Goal: Task Accomplishment & Management: Use online tool/utility

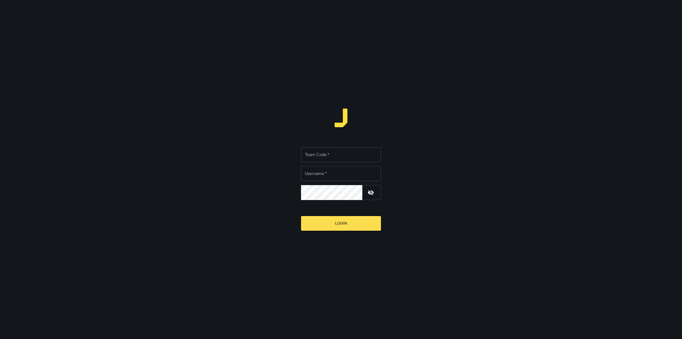
type input "**********"
click at [358, 158] on input "Team Code   *" at bounding box center [341, 154] width 80 height 15
type input "****"
drag, startPoint x: 359, startPoint y: 173, endPoint x: 367, endPoint y: 173, distance: 8.3
click at [367, 173] on input "**********" at bounding box center [341, 173] width 80 height 15
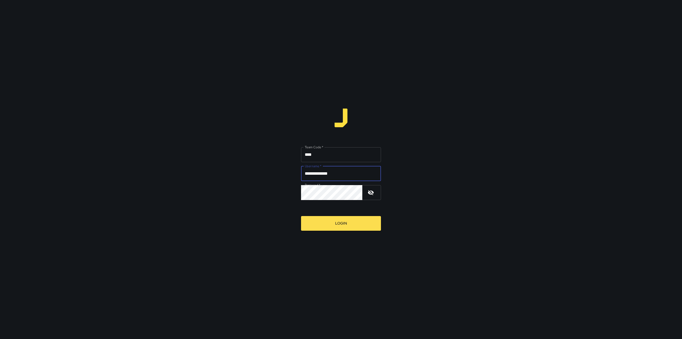
drag, startPoint x: 355, startPoint y: 174, endPoint x: 322, endPoint y: 180, distance: 33.5
click at [322, 180] on input "**********" at bounding box center [341, 173] width 80 height 15
type input "*********"
click at [293, 202] on div "Team Code   * **** Team Code   * Username   * ********* Username   * Password  …" at bounding box center [341, 169] width 682 height 339
click at [301, 216] on button "Login" at bounding box center [341, 223] width 80 height 15
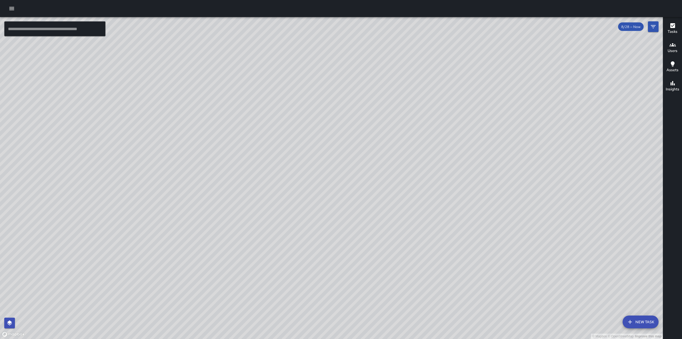
click at [17, 11] on div at bounding box center [341, 8] width 682 height 17
click at [14, 9] on icon "button" at bounding box center [12, 8] width 6 height 6
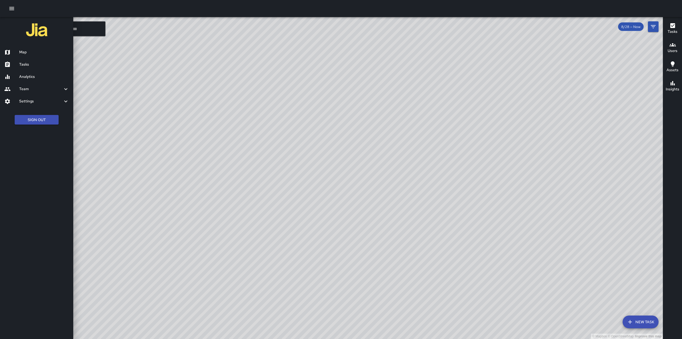
click at [42, 62] on h6 "Tasks" at bounding box center [44, 65] width 50 height 6
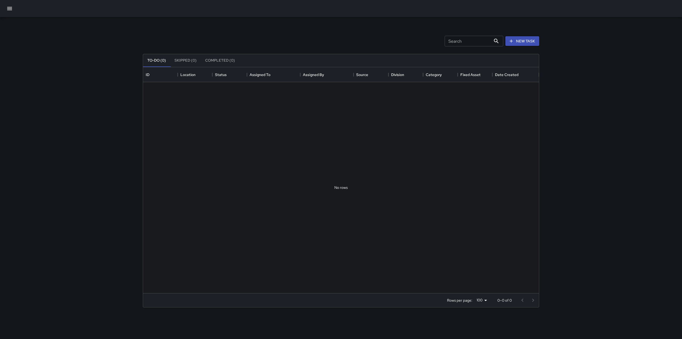
scroll to position [222, 392]
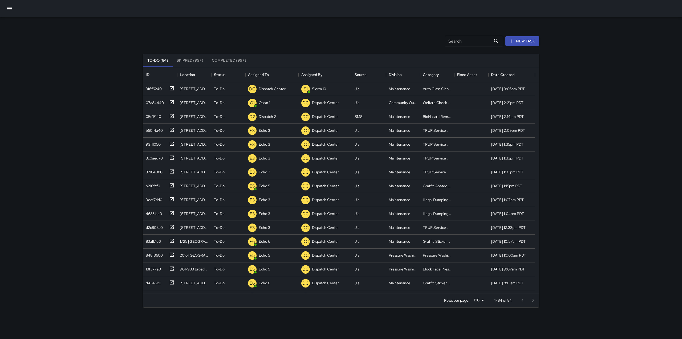
click at [15, 9] on div at bounding box center [341, 8] width 682 height 17
click at [15, 10] on button "button" at bounding box center [9, 8] width 13 height 13
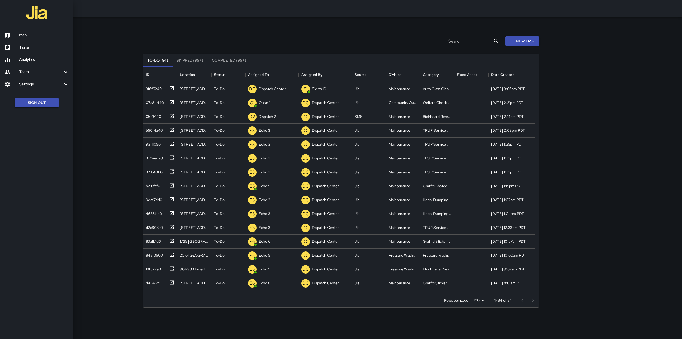
click at [43, 33] on h6 "Map" at bounding box center [44, 35] width 50 height 6
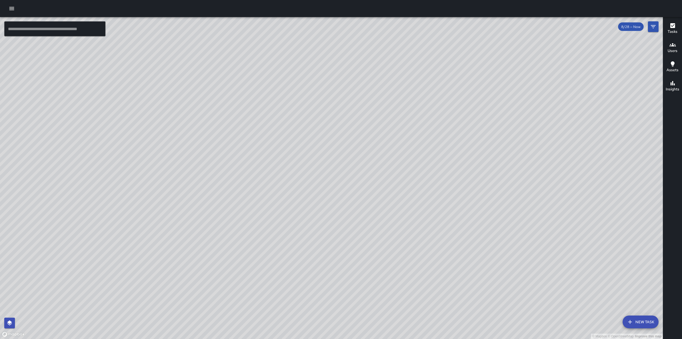
drag, startPoint x: 355, startPoint y: 166, endPoint x: 365, endPoint y: 136, distance: 31.4
click at [365, 137] on div "© Mapbox © OpenStreetMap Improve this map" at bounding box center [331, 178] width 663 height 322
drag, startPoint x: 341, startPoint y: 218, endPoint x: 379, endPoint y: 100, distance: 123.7
click at [379, 100] on div "© Mapbox © OpenStreetMap Improve this map" at bounding box center [331, 178] width 663 height 322
drag, startPoint x: 372, startPoint y: 129, endPoint x: 369, endPoint y: 136, distance: 7.4
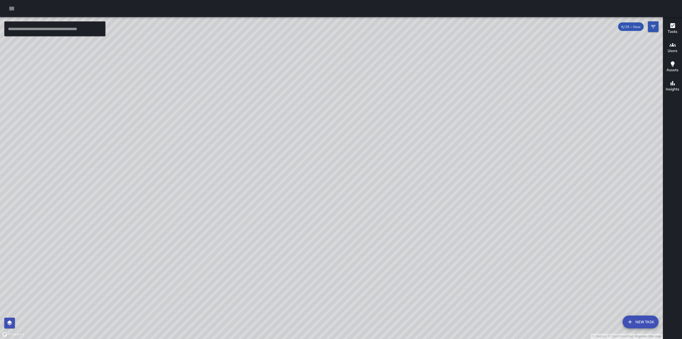
click at [361, 140] on div "© Mapbox © OpenStreetMap Improve this map" at bounding box center [331, 178] width 663 height 322
drag, startPoint x: 477, startPoint y: 144, endPoint x: 425, endPoint y: 153, distance: 53.3
click at [425, 153] on div "© Mapbox © OpenStreetMap Improve this map" at bounding box center [331, 178] width 663 height 322
drag, startPoint x: 397, startPoint y: 143, endPoint x: 428, endPoint y: 136, distance: 32.2
click at [428, 136] on div "© Mapbox © OpenStreetMap Improve this map" at bounding box center [331, 178] width 663 height 322
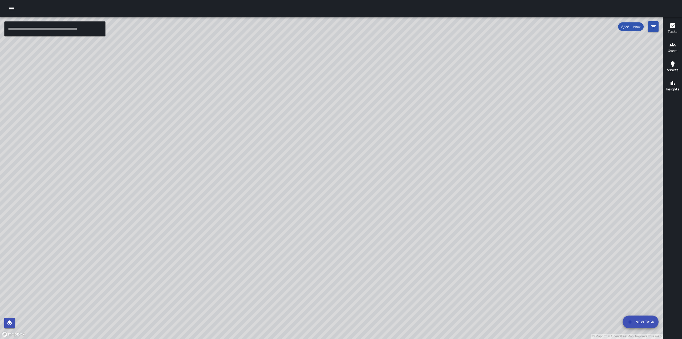
drag, startPoint x: 288, startPoint y: 191, endPoint x: 299, endPoint y: 172, distance: 22.5
click at [299, 172] on div "© Mapbox © OpenStreetMap Improve this map" at bounding box center [331, 178] width 663 height 322
drag, startPoint x: 299, startPoint y: 103, endPoint x: 267, endPoint y: 269, distance: 168.7
click at [267, 269] on div "© Mapbox © OpenStreetMap Improve this map" at bounding box center [331, 178] width 663 height 322
drag, startPoint x: 246, startPoint y: 158, endPoint x: 276, endPoint y: 129, distance: 41.4
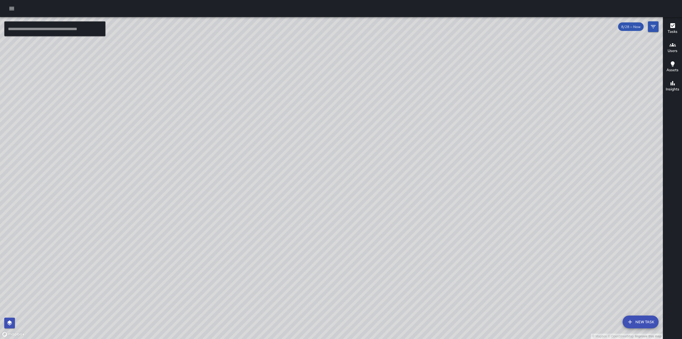
click at [276, 129] on div "© Mapbox © OpenStreetMap Improve this map" at bounding box center [331, 178] width 663 height 322
drag, startPoint x: 254, startPoint y: 197, endPoint x: 299, endPoint y: 128, distance: 82.1
click at [299, 119] on div "© Mapbox © OpenStreetMap Improve this map" at bounding box center [331, 178] width 663 height 322
drag, startPoint x: 225, startPoint y: 198, endPoint x: 248, endPoint y: 147, distance: 56.5
click at [248, 147] on div "© Mapbox © OpenStreetMap Improve this map" at bounding box center [331, 178] width 663 height 322
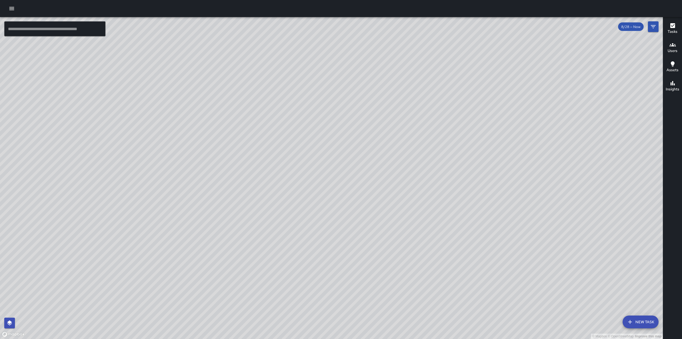
drag, startPoint x: 441, startPoint y: 112, endPoint x: 432, endPoint y: 167, distance: 55.6
click at [432, 167] on div "© Mapbox © OpenStreetMap Improve this map" at bounding box center [331, 178] width 663 height 322
drag, startPoint x: 259, startPoint y: 79, endPoint x: 250, endPoint y: 149, distance: 71.1
click at [250, 149] on div "© Mapbox © OpenStreetMap Improve this map" at bounding box center [331, 178] width 663 height 322
drag, startPoint x: 230, startPoint y: 125, endPoint x: 260, endPoint y: 121, distance: 29.9
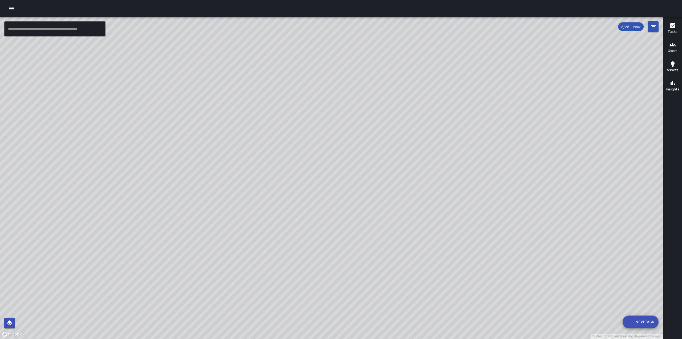
click at [260, 121] on div "© Mapbox © OpenStreetMap Improve this map" at bounding box center [331, 178] width 663 height 322
drag, startPoint x: 187, startPoint y: 174, endPoint x: 284, endPoint y: 133, distance: 106.3
click at [284, 133] on div "© Mapbox © OpenStreetMap Improve this map" at bounding box center [331, 178] width 663 height 322
drag, startPoint x: 314, startPoint y: 123, endPoint x: 243, endPoint y: 241, distance: 137.5
click at [243, 241] on div "© Mapbox © OpenStreetMap Improve this map" at bounding box center [331, 178] width 663 height 322
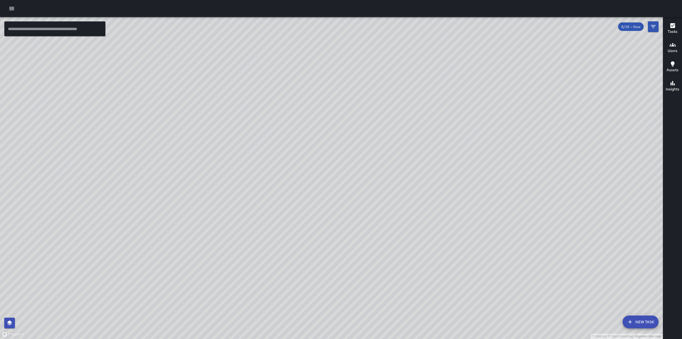
drag, startPoint x: 152, startPoint y: 240, endPoint x: 326, endPoint y: 135, distance: 203.6
click at [326, 135] on div "© Mapbox © OpenStreetMap Improve this map" at bounding box center [331, 178] width 663 height 322
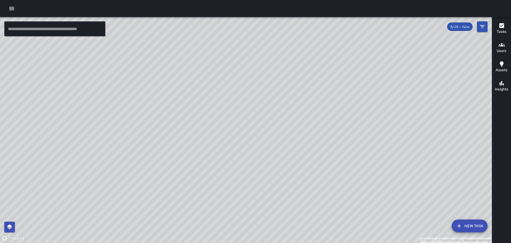
click at [13, 6] on icon "button" at bounding box center [12, 8] width 6 height 6
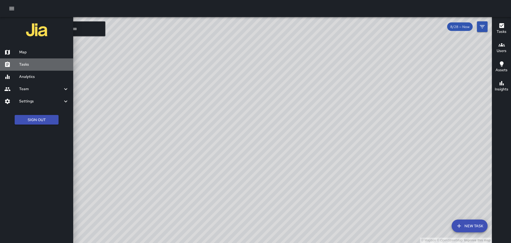
click at [25, 64] on h6 "Tasks" at bounding box center [44, 65] width 50 height 6
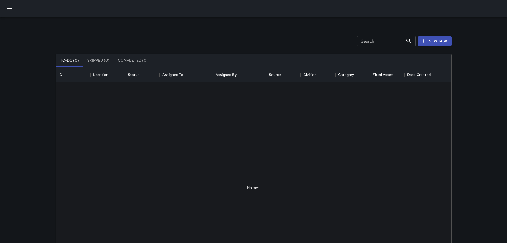
scroll to position [222, 392]
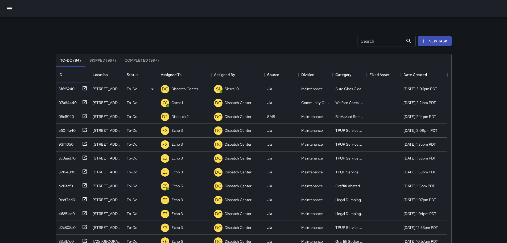
click at [83, 88] on icon at bounding box center [85, 88] width 4 height 4
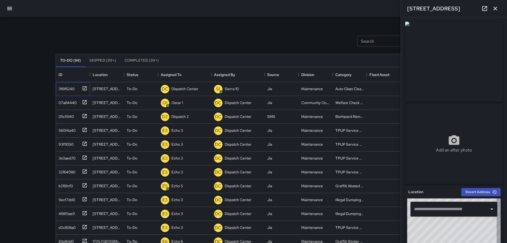
type input "**********"
drag, startPoint x: 463, startPoint y: 9, endPoint x: 404, endPoint y: 16, distance: 59.2
click at [404, 16] on div "[STREET_ADDRESS]" at bounding box center [454, 8] width 106 height 17
copy h6 "2030 Franklin Street"
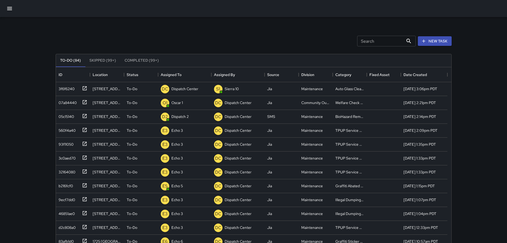
click at [181, 31] on div "Search Search New Task" at bounding box center [254, 41] width 398 height 28
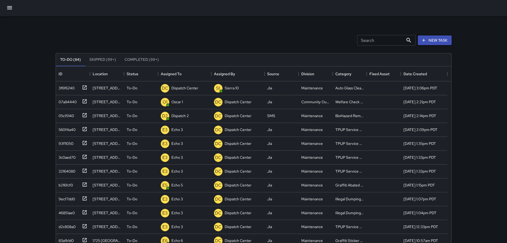
scroll to position [0, 0]
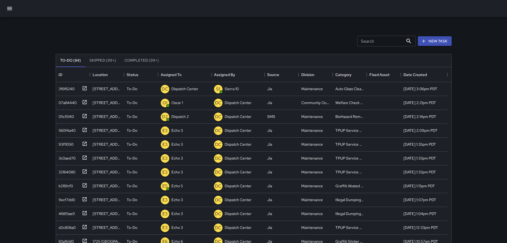
drag, startPoint x: 129, startPoint y: 29, endPoint x: 44, endPoint y: 34, distance: 85.7
click at [49, 33] on div "Search Search New Task To-Do (84) Skipped (99+) Completed (99+) ID Location Sta…" at bounding box center [253, 157] width 507 height 315
click at [188, 86] on p "Dispatch Center" at bounding box center [185, 88] width 27 height 5
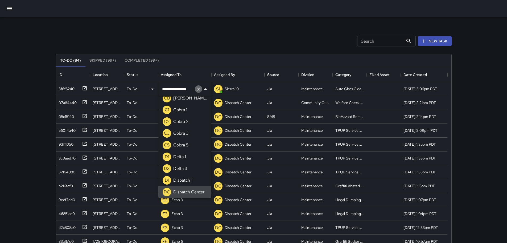
click at [200, 91] on icon "Clear" at bounding box center [198, 88] width 5 height 5
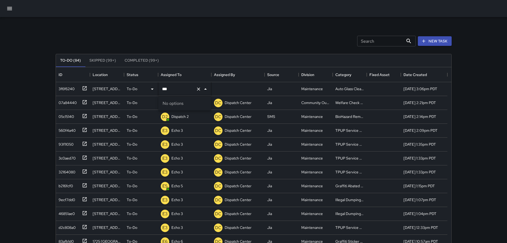
type input "**"
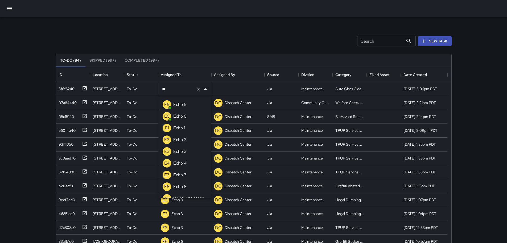
click at [177, 152] on p "Echo 3" at bounding box center [179, 151] width 13 height 6
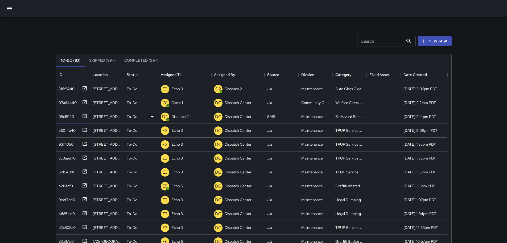
click at [85, 114] on icon at bounding box center [84, 115] width 5 height 5
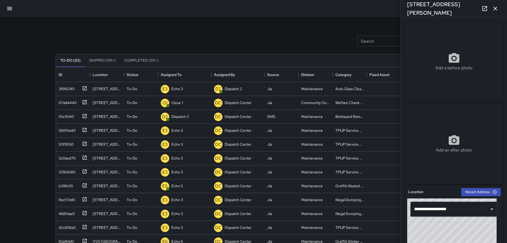
click at [498, 8] on icon "button" at bounding box center [496, 8] width 6 height 6
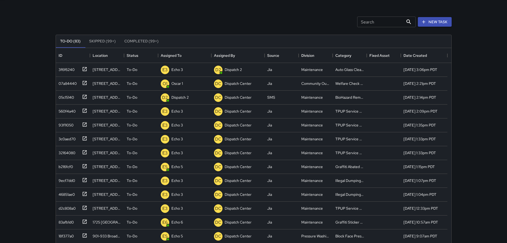
scroll to position [19, 0]
click at [85, 97] on icon at bounding box center [84, 96] width 5 height 5
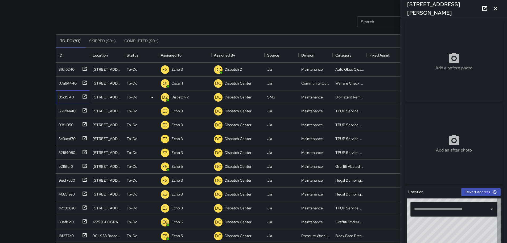
type input "**********"
drag, startPoint x: 458, startPoint y: 10, endPoint x: 403, endPoint y: 11, distance: 54.4
click at [403, 11] on div "1901 Harrison Street" at bounding box center [454, 8] width 106 height 17
copy h6 "1901 Harrison Street"
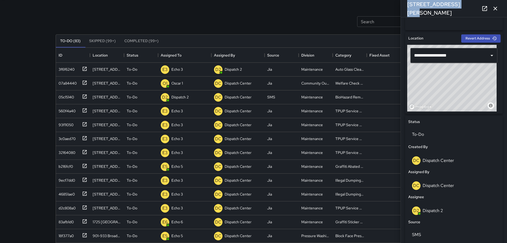
scroll to position [150, 0]
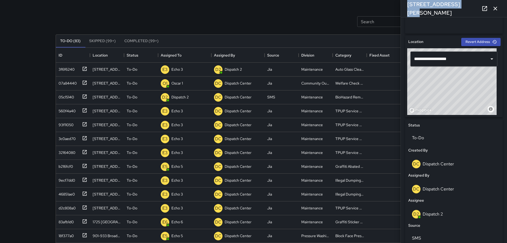
click at [498, 9] on icon "button" at bounding box center [496, 8] width 6 height 6
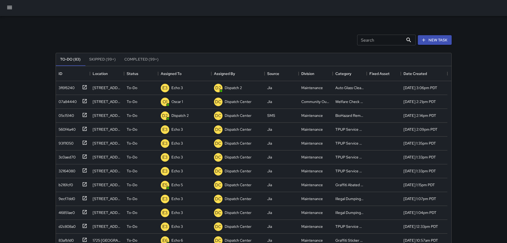
scroll to position [0, 0]
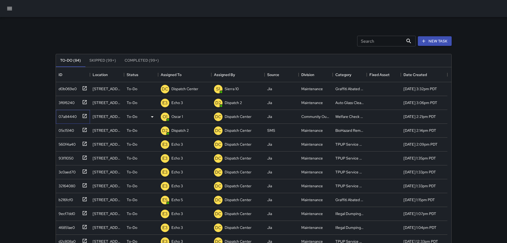
click at [83, 116] on icon at bounding box center [84, 115] width 5 height 5
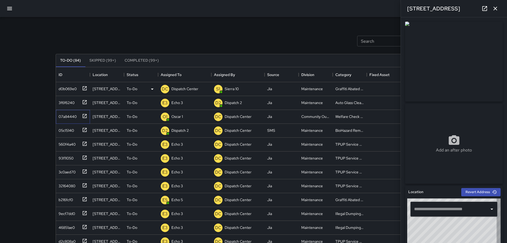
type input "**********"
click at [13, 98] on div "Search Search New Task To-Do (84) Skipped (99+) Completed (99+) ID Location Sta…" at bounding box center [253, 157] width 507 height 315
click at [499, 7] on icon "button" at bounding box center [496, 8] width 6 height 6
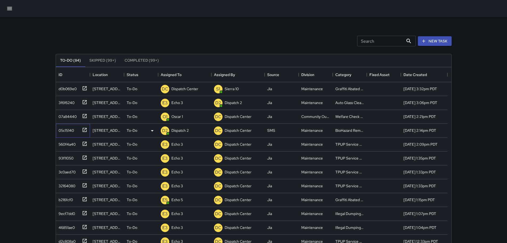
click at [85, 129] on icon at bounding box center [84, 129] width 5 height 5
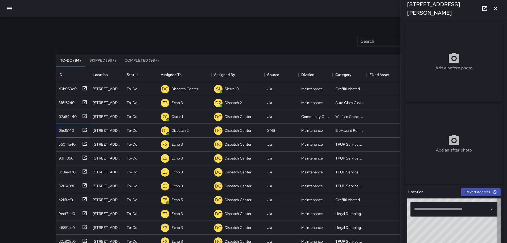
type input "**********"
drag, startPoint x: 461, startPoint y: 7, endPoint x: 407, endPoint y: 9, distance: 54.1
click at [407, 9] on div "1901 Harrison Street" at bounding box center [454, 8] width 106 height 17
drag, startPoint x: 459, startPoint y: 9, endPoint x: 407, endPoint y: 13, distance: 51.8
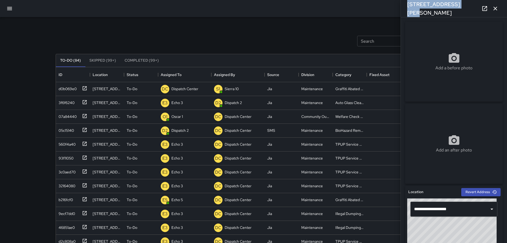
click at [407, 13] on div "1901 Harrison Street" at bounding box center [454, 8] width 106 height 17
copy h6 "1901 Harrison Street"
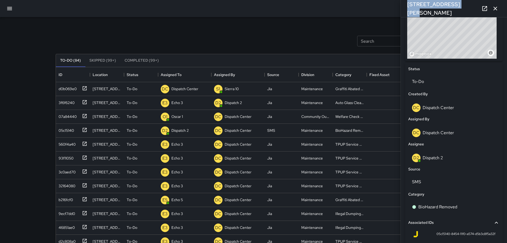
scroll to position [208, 0]
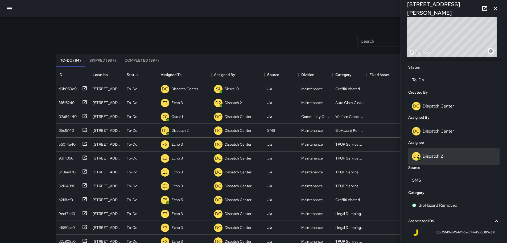
click at [438, 158] on p "Dispatch 2" at bounding box center [433, 156] width 21 height 6
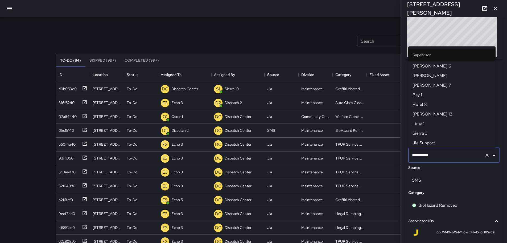
scroll to position [125, 0]
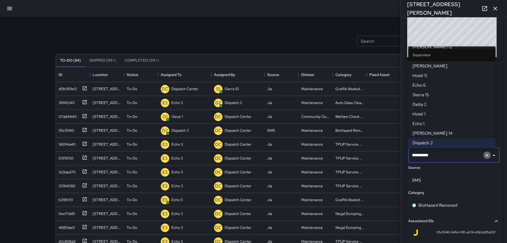
click at [486, 154] on icon "Clear" at bounding box center [487, 154] width 3 height 3
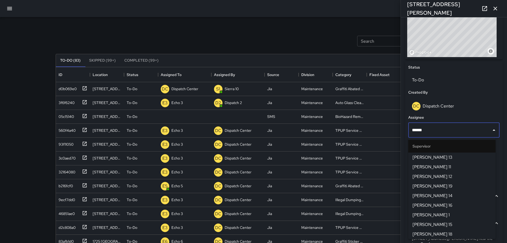
type input "*******"
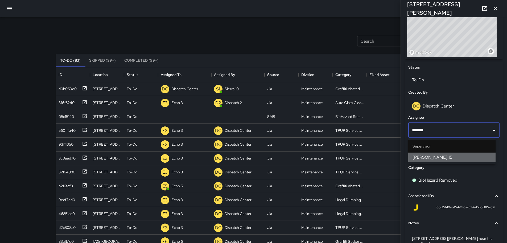
click at [429, 154] on span "[PERSON_NAME] 15" at bounding box center [452, 157] width 79 height 6
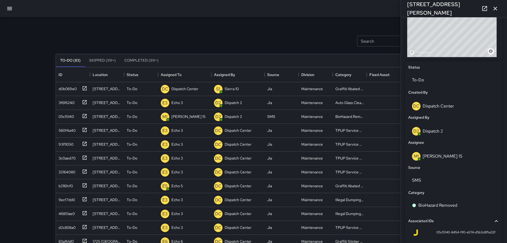
click at [496, 12] on button "button" at bounding box center [495, 8] width 11 height 11
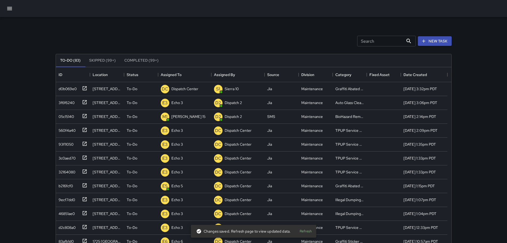
click at [308, 230] on button "Refresh" at bounding box center [305, 231] width 17 height 8
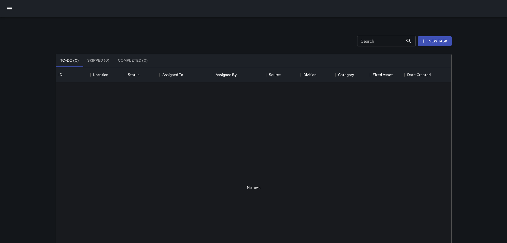
scroll to position [222, 392]
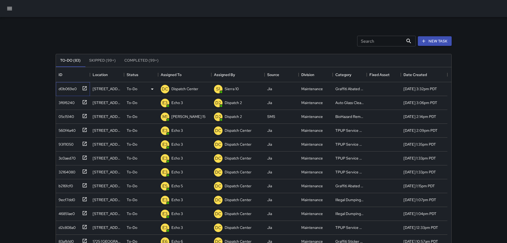
click at [85, 89] on icon at bounding box center [84, 88] width 5 height 5
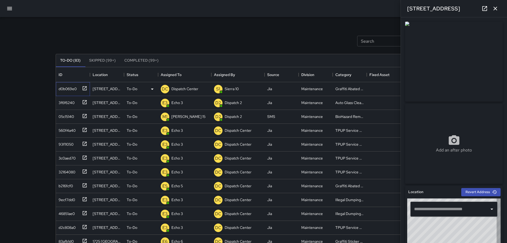
type input "**********"
click at [497, 10] on icon "button" at bounding box center [496, 9] width 4 height 4
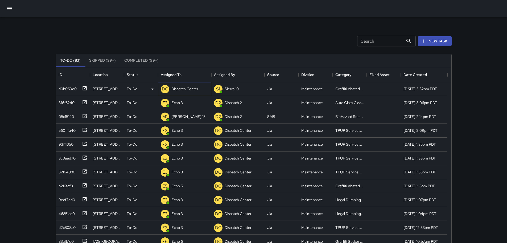
click at [181, 91] on p "Dispatch Center" at bounding box center [185, 88] width 27 height 5
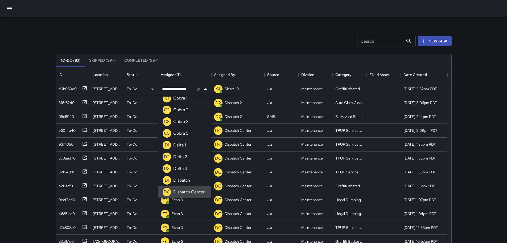
click at [196, 88] on icon "Clear" at bounding box center [198, 88] width 5 height 5
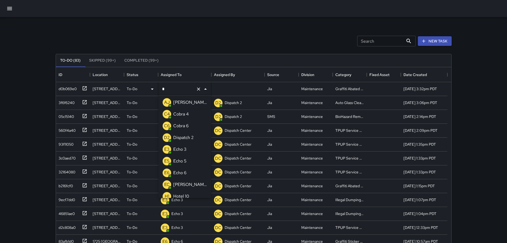
scroll to position [0, 0]
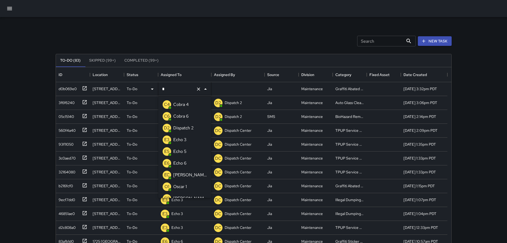
type input "**"
click at [174, 140] on p "Cobra 2" at bounding box center [180, 139] width 15 height 6
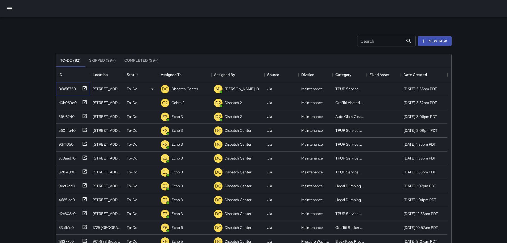
click at [86, 88] on icon at bounding box center [84, 88] width 5 height 5
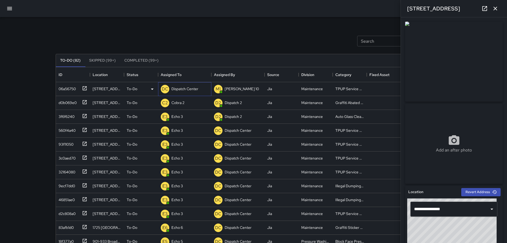
click at [178, 91] on p "Dispatch Center" at bounding box center [185, 88] width 27 height 5
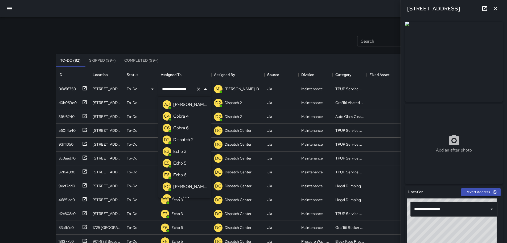
scroll to position [335, 0]
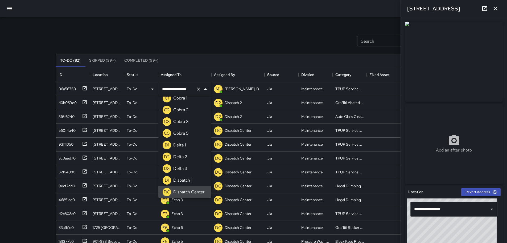
click at [200, 91] on icon "Clear" at bounding box center [198, 88] width 5 height 5
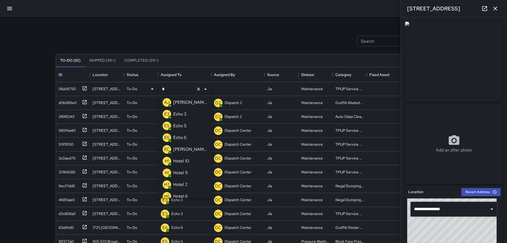
type input "**"
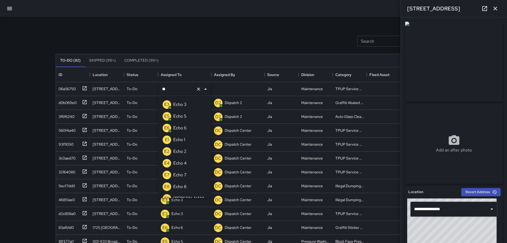
click at [184, 102] on p "Echo 3" at bounding box center [179, 104] width 13 height 6
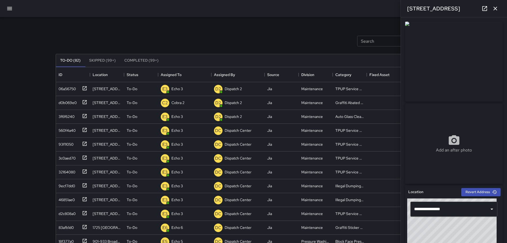
click at [499, 8] on icon "button" at bounding box center [496, 8] width 6 height 6
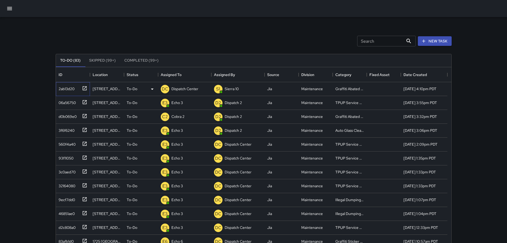
click at [84, 88] on icon at bounding box center [84, 88] width 5 height 5
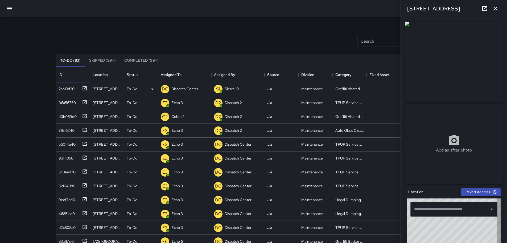
type input "**********"
click at [183, 90] on p "Dispatch Center" at bounding box center [185, 88] width 27 height 5
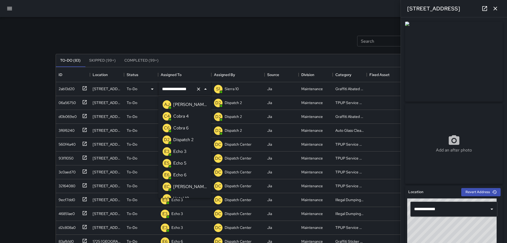
scroll to position [335, 0]
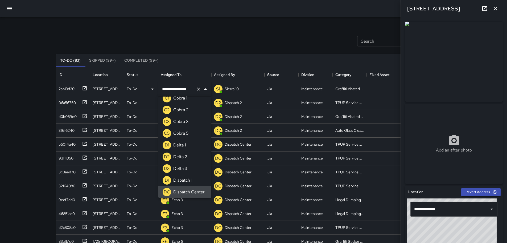
click at [199, 91] on icon "Clear" at bounding box center [198, 88] width 5 height 5
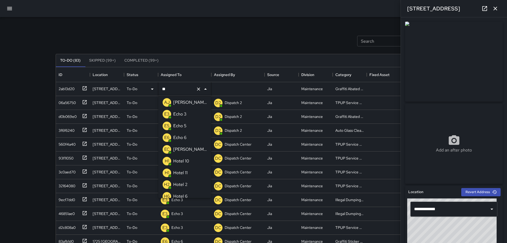
scroll to position [0, 0]
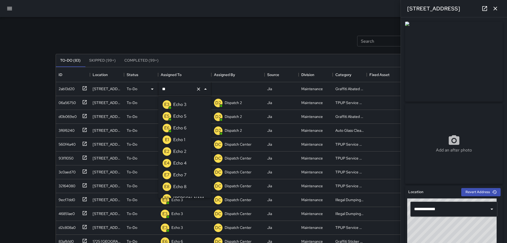
type input "***"
click at [181, 127] on p "Echo 6" at bounding box center [179, 128] width 13 height 6
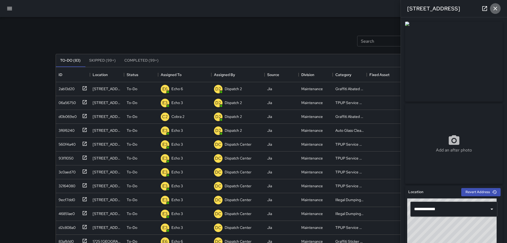
click at [496, 11] on icon "button" at bounding box center [496, 8] width 6 height 6
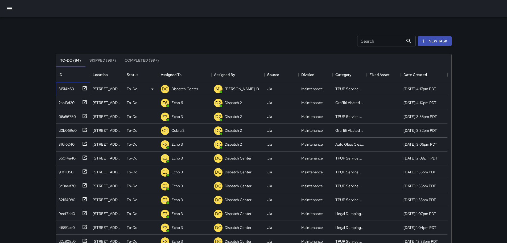
click at [84, 88] on icon at bounding box center [84, 88] width 5 height 5
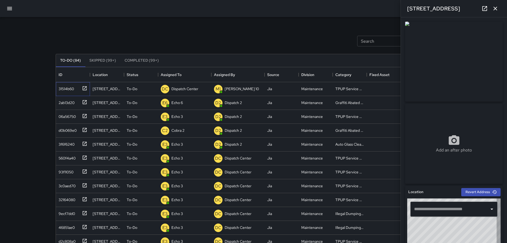
type input "**********"
click at [182, 90] on p "Dispatch Center" at bounding box center [185, 88] width 27 height 5
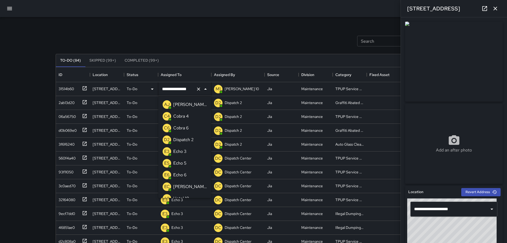
scroll to position [335, 0]
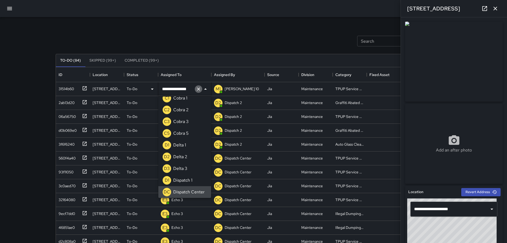
click at [199, 91] on icon "Clear" at bounding box center [198, 88] width 5 height 5
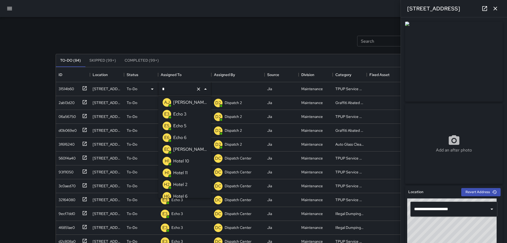
type input "**"
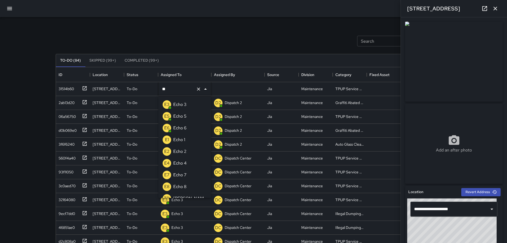
click at [188, 104] on div "Echo 3" at bounding box center [179, 104] width 15 height 9
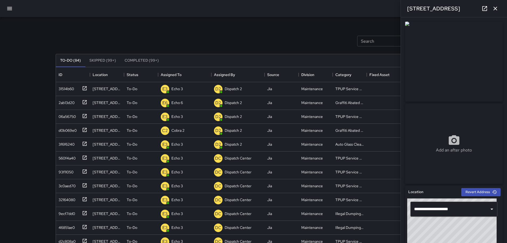
click at [500, 10] on button "button" at bounding box center [495, 8] width 11 height 11
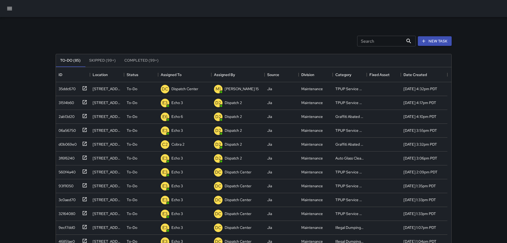
click at [9, 11] on icon "button" at bounding box center [9, 8] width 6 height 6
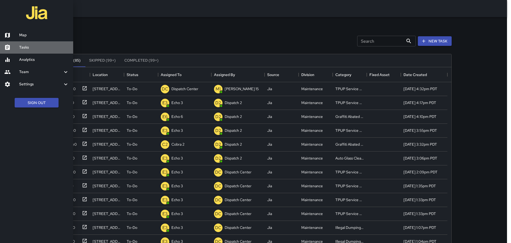
click at [34, 46] on h6 "Tasks" at bounding box center [44, 47] width 50 height 6
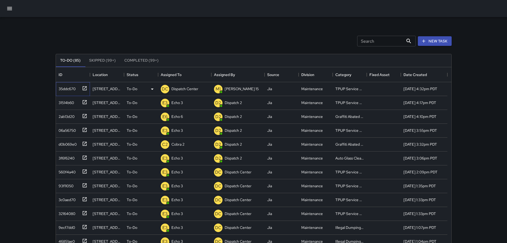
click at [85, 90] on icon at bounding box center [84, 88] width 5 height 5
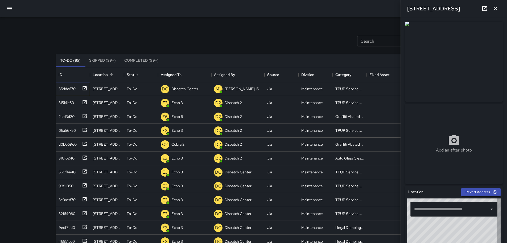
type input "**********"
click at [497, 10] on icon "button" at bounding box center [496, 9] width 4 height 4
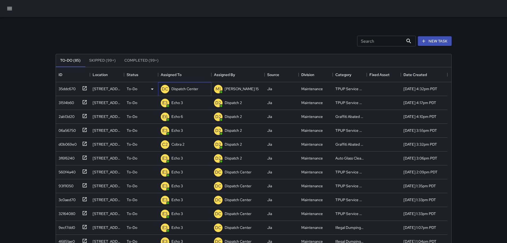
click at [184, 86] on div "Dispatch Center" at bounding box center [184, 88] width 29 height 7
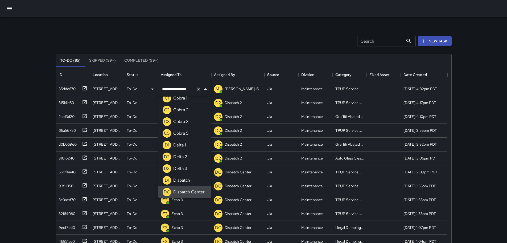
click at [201, 88] on icon "Clear" at bounding box center [198, 88] width 5 height 5
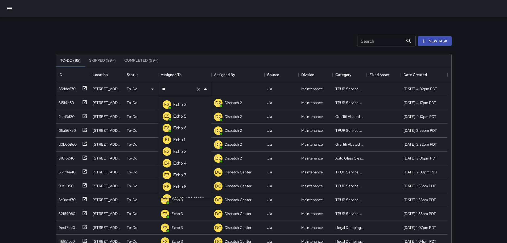
type input "***"
click at [198, 105] on li "E3 Echo 3" at bounding box center [184, 105] width 53 height 12
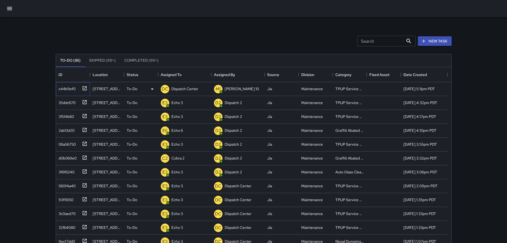
click at [86, 88] on icon at bounding box center [84, 88] width 5 height 5
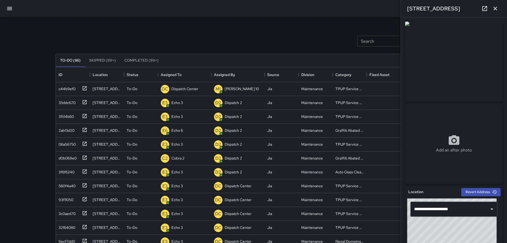
click at [495, 10] on icon "button" at bounding box center [496, 9] width 4 height 4
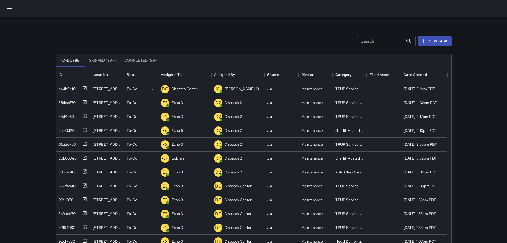
click at [189, 85] on div "DC Dispatch Center" at bounding box center [180, 89] width 40 height 11
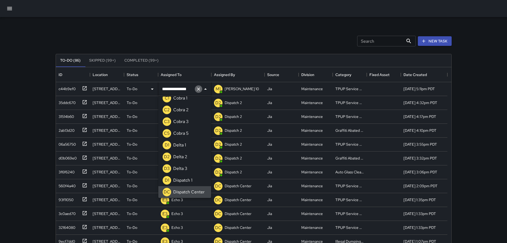
click at [198, 88] on icon "Clear" at bounding box center [198, 88] width 5 height 5
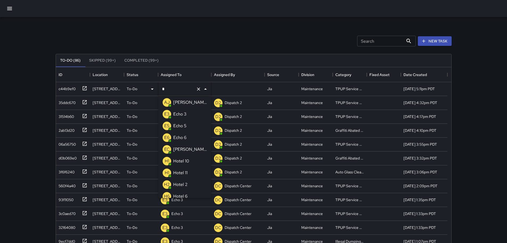
type input "**"
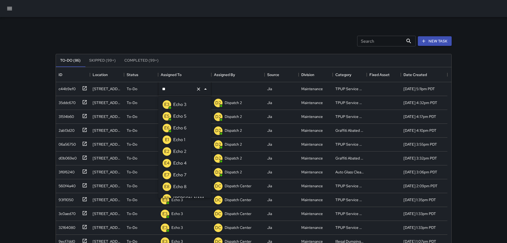
click at [189, 105] on li "E3 Echo 3" at bounding box center [184, 105] width 53 height 12
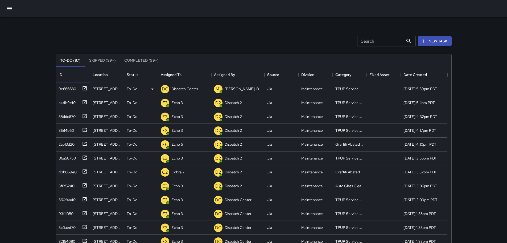
click at [85, 89] on icon at bounding box center [84, 88] width 5 height 5
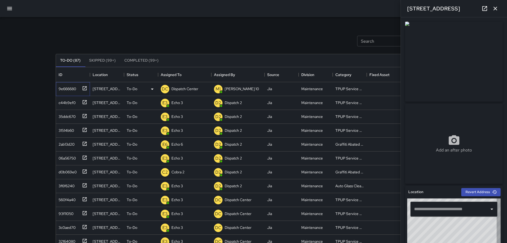
type input "**********"
click at [501, 8] on button "button" at bounding box center [495, 8] width 11 height 11
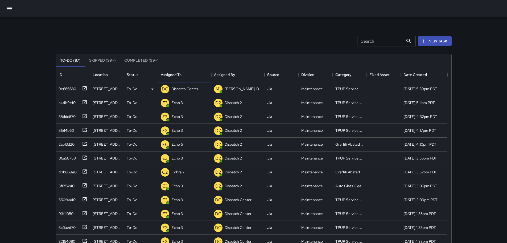
click at [192, 87] on p "Dispatch Center" at bounding box center [185, 88] width 27 height 5
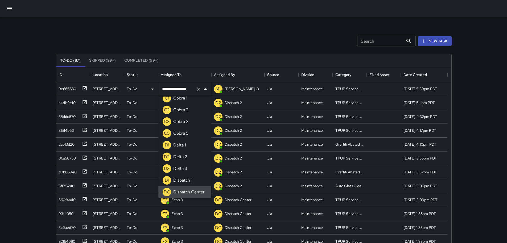
click at [199, 90] on icon "Clear" at bounding box center [198, 88] width 3 height 3
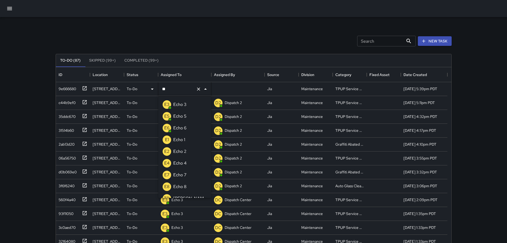
type input "***"
click at [184, 103] on p "Echo 3" at bounding box center [179, 104] width 13 height 6
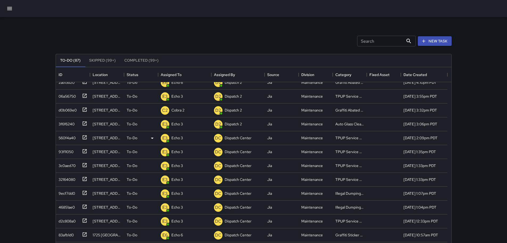
scroll to position [107, 0]
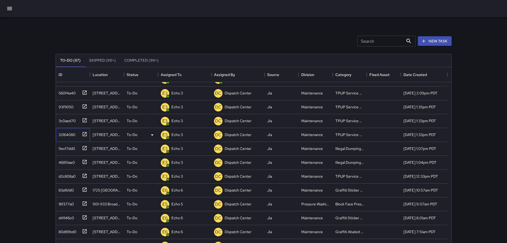
click at [85, 133] on icon at bounding box center [85, 134] width 4 height 4
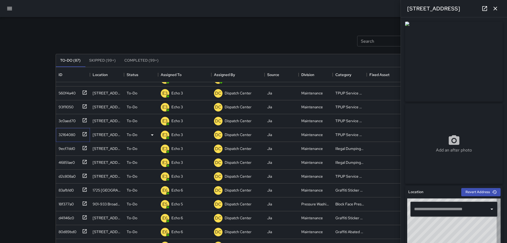
type input "**********"
click at [494, 9] on icon "button" at bounding box center [496, 8] width 6 height 6
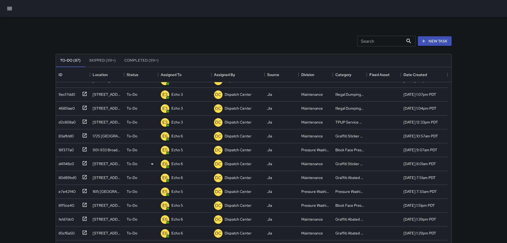
scroll to position [160, 0]
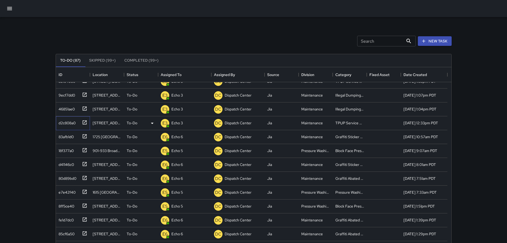
click at [86, 120] on icon at bounding box center [85, 122] width 4 height 4
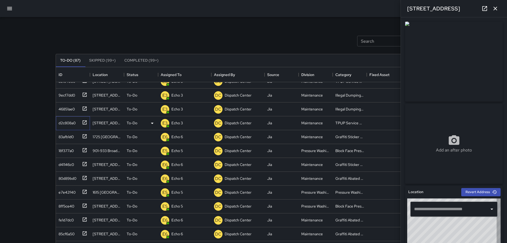
type input "**********"
click at [497, 8] on icon "button" at bounding box center [496, 8] width 6 height 6
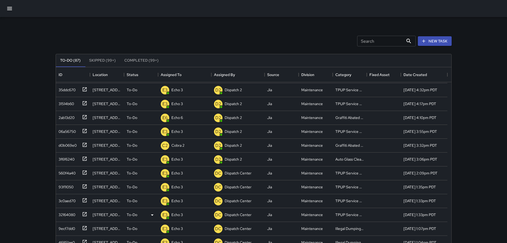
scroll to position [0, 0]
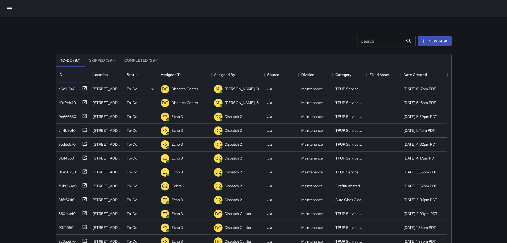
click at [85, 87] on icon at bounding box center [84, 88] width 5 height 5
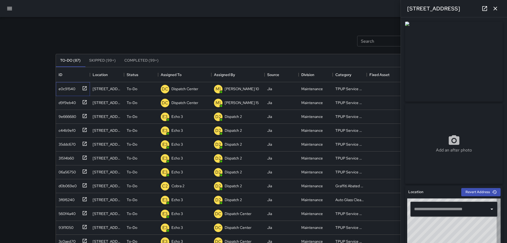
type input "**********"
click at [495, 11] on icon "button" at bounding box center [496, 8] width 6 height 6
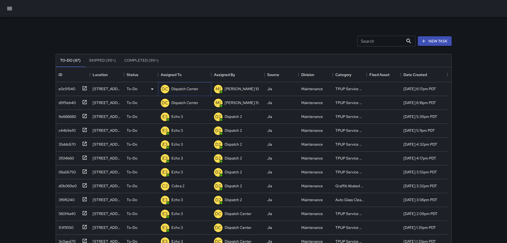
click at [186, 88] on p "Dispatch Center" at bounding box center [185, 88] width 27 height 5
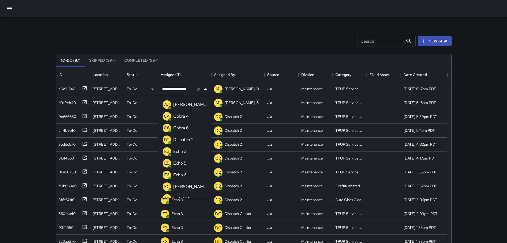
scroll to position [335, 0]
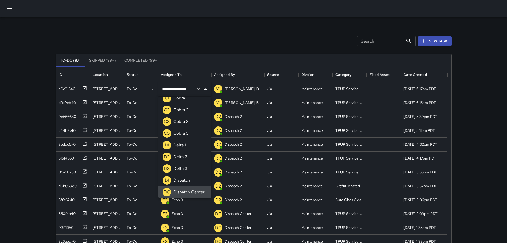
click at [196, 88] on icon "Clear" at bounding box center [198, 88] width 5 height 5
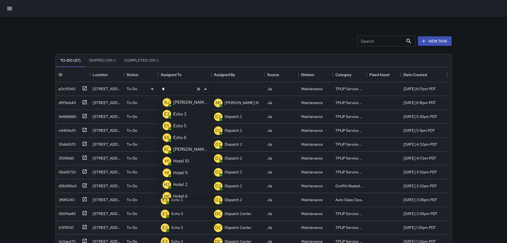
type input "**"
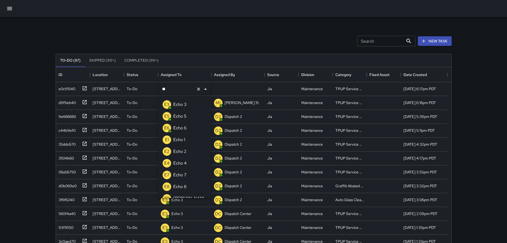
click at [186, 102] on p "Echo 3" at bounding box center [179, 104] width 13 height 6
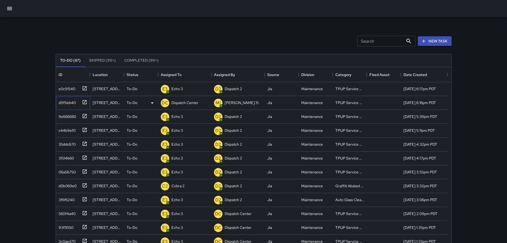
click at [86, 101] on icon at bounding box center [85, 102] width 4 height 4
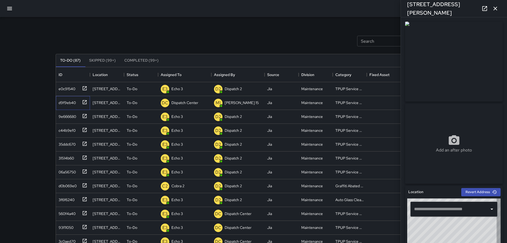
type input "**********"
click at [494, 10] on icon "button" at bounding box center [496, 8] width 6 height 6
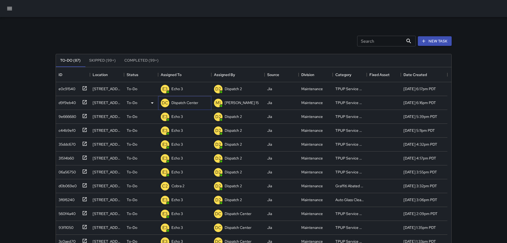
click at [178, 104] on p "Dispatch Center" at bounding box center [185, 102] width 27 height 5
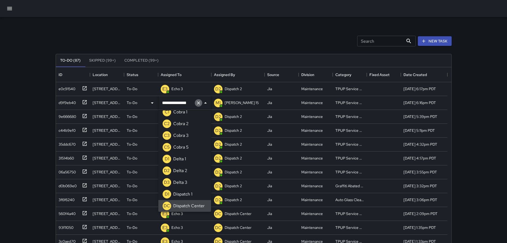
click at [198, 103] on icon "Clear" at bounding box center [198, 102] width 3 height 3
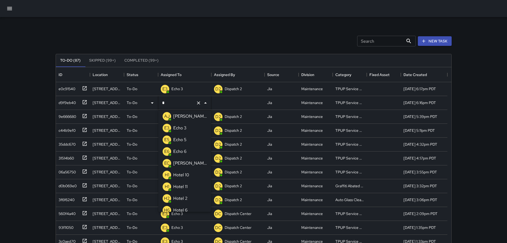
type input "**"
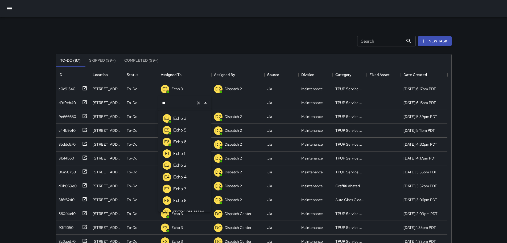
click at [189, 116] on li "E3 Echo 3" at bounding box center [184, 118] width 53 height 12
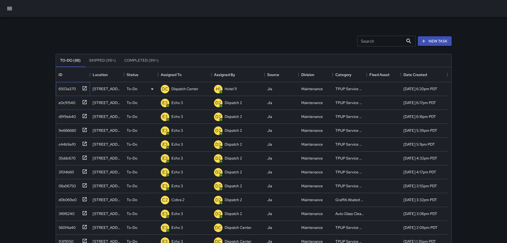
click at [86, 87] on icon at bounding box center [85, 88] width 4 height 4
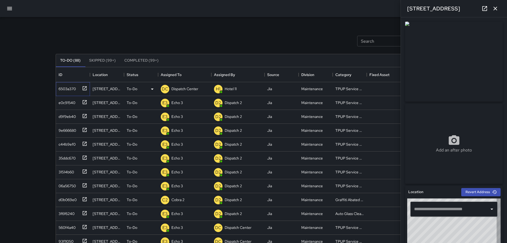
type input "**********"
click at [495, 6] on icon "button" at bounding box center [496, 8] width 6 height 6
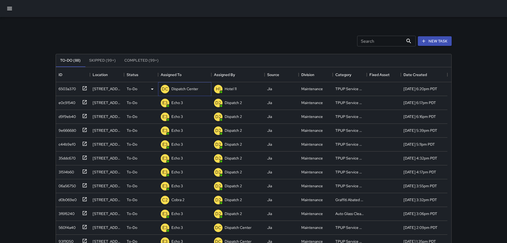
click at [185, 87] on p "Dispatch Center" at bounding box center [185, 88] width 27 height 5
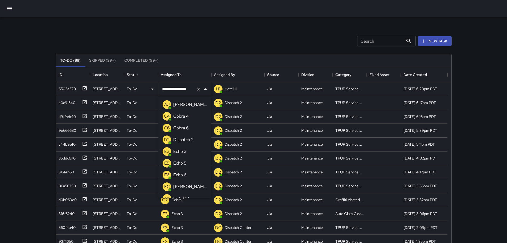
scroll to position [335, 0]
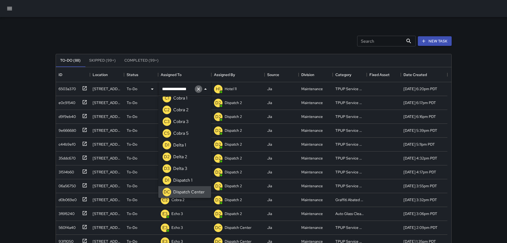
click at [199, 92] on button "Clear" at bounding box center [198, 88] width 7 height 7
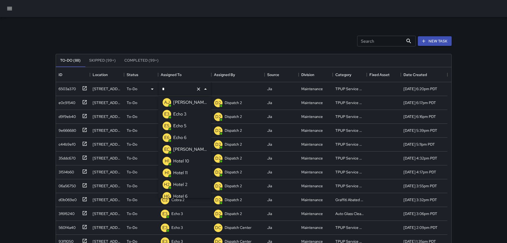
type input "**"
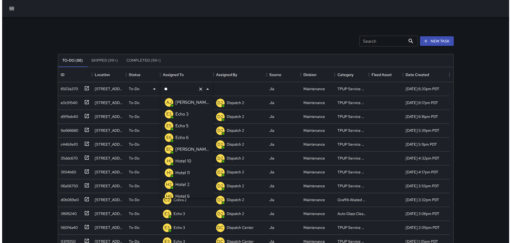
scroll to position [0, 0]
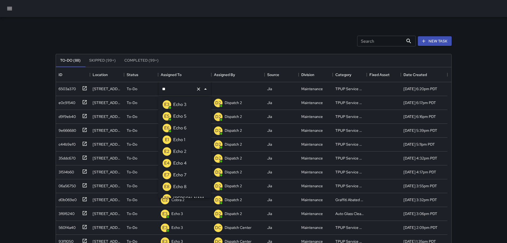
click at [177, 104] on p "Echo 3" at bounding box center [179, 104] width 13 height 6
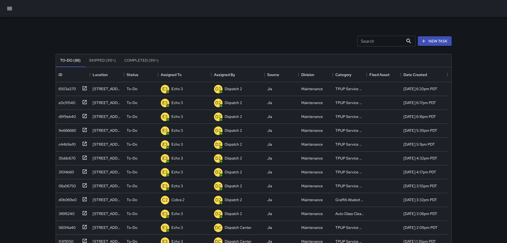
click at [26, 80] on div "Search Search New Task To-Do (88) Skipped (99+) Completed (99+) ID Location Sta…" at bounding box center [253, 157] width 507 height 315
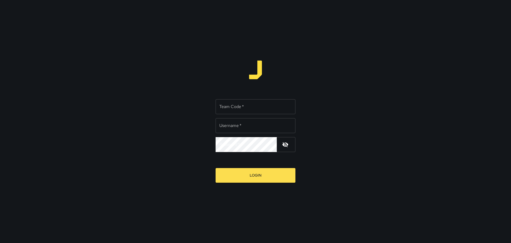
type input "**********"
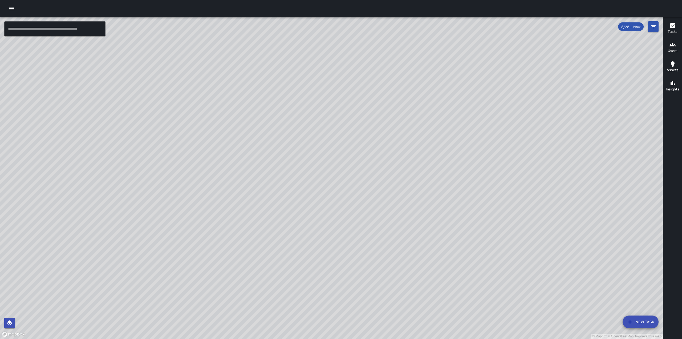
click at [668, 25] on div "Tasks" at bounding box center [673, 28] width 10 height 12
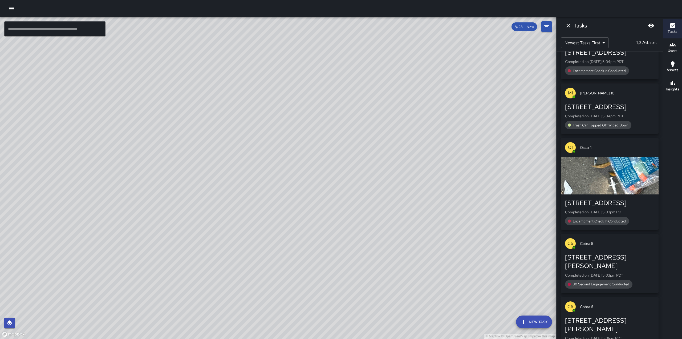
scroll to position [949, 0]
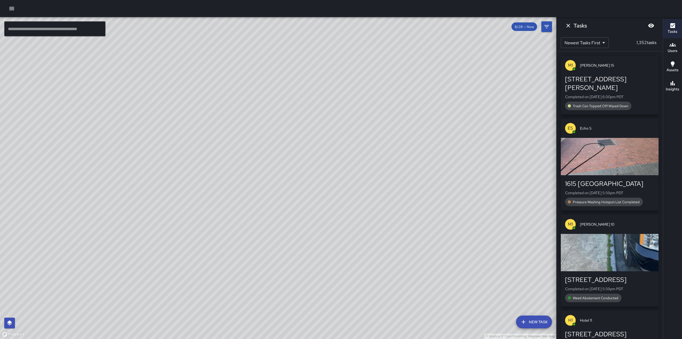
scroll to position [1291, 0]
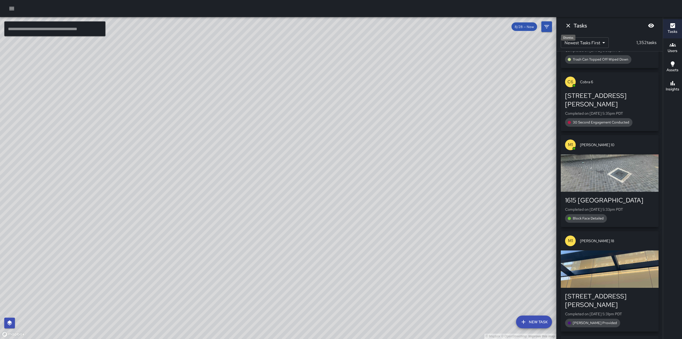
click at [565, 24] on icon "Dismiss" at bounding box center [568, 25] width 6 height 6
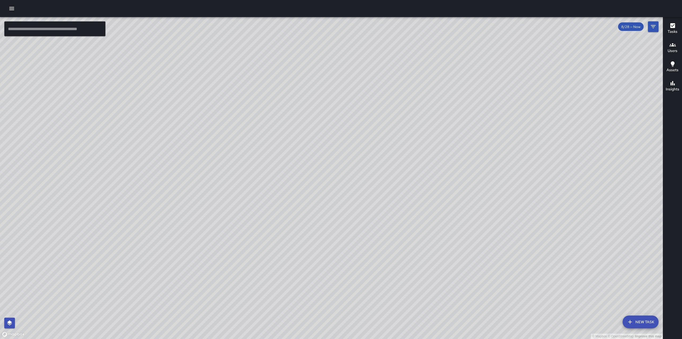
drag, startPoint x: 481, startPoint y: 116, endPoint x: 469, endPoint y: 163, distance: 48.5
click at [469, 163] on div "© Mapbox © OpenStreetMap Improve this map" at bounding box center [331, 178] width 663 height 322
drag, startPoint x: 339, startPoint y: 124, endPoint x: 363, endPoint y: 70, distance: 58.7
click at [362, 70] on div "© Mapbox © OpenStreetMap Improve this map" at bounding box center [331, 178] width 663 height 322
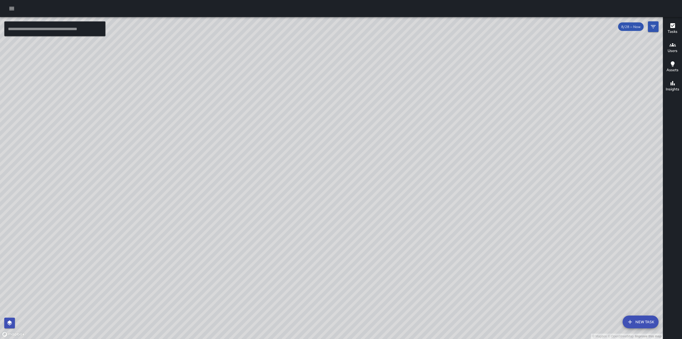
drag, startPoint x: 314, startPoint y: 155, endPoint x: 319, endPoint y: 137, distance: 18.2
click at [319, 137] on div "© Mapbox © OpenStreetMap Improve this map" at bounding box center [331, 178] width 663 height 322
drag, startPoint x: 438, startPoint y: 59, endPoint x: 372, endPoint y: 128, distance: 95.5
click at [367, 130] on div "© Mapbox © OpenStreetMap Improve this map" at bounding box center [331, 178] width 663 height 322
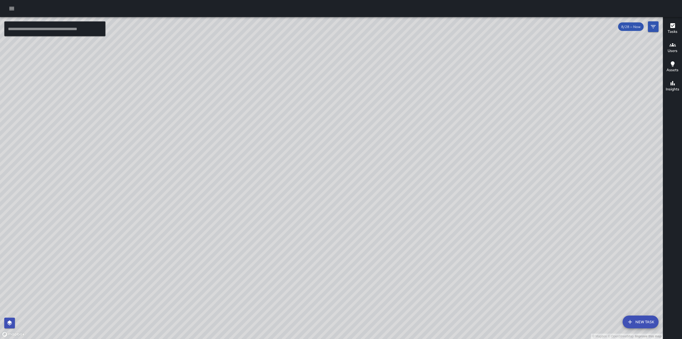
drag, startPoint x: 373, startPoint y: 124, endPoint x: 400, endPoint y: 103, distance: 34.3
click at [407, 86] on div "© Mapbox © OpenStreetMap Improve this map" at bounding box center [331, 178] width 663 height 322
drag, startPoint x: 384, startPoint y: 187, endPoint x: 432, endPoint y: 162, distance: 54.0
click at [431, 164] on div "© Mapbox © OpenStreetMap Improve this map" at bounding box center [331, 178] width 663 height 322
drag, startPoint x: 383, startPoint y: 203, endPoint x: 478, endPoint y: 97, distance: 142.6
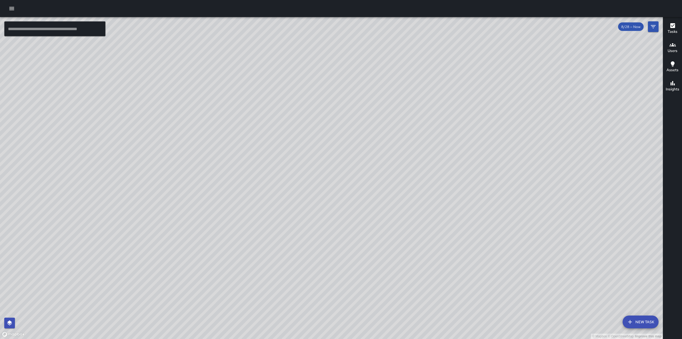
click at [465, 112] on div "© Mapbox © OpenStreetMap Improve this map" at bounding box center [331, 178] width 663 height 322
drag, startPoint x: 267, startPoint y: 213, endPoint x: 343, endPoint y: 116, distance: 122.8
click at [343, 116] on div "© Mapbox © OpenStreetMap Improve this map" at bounding box center [331, 178] width 663 height 322
drag, startPoint x: 351, startPoint y: 185, endPoint x: 341, endPoint y: 233, distance: 48.2
click at [341, 233] on div "© Mapbox © OpenStreetMap Improve this map" at bounding box center [331, 178] width 663 height 322
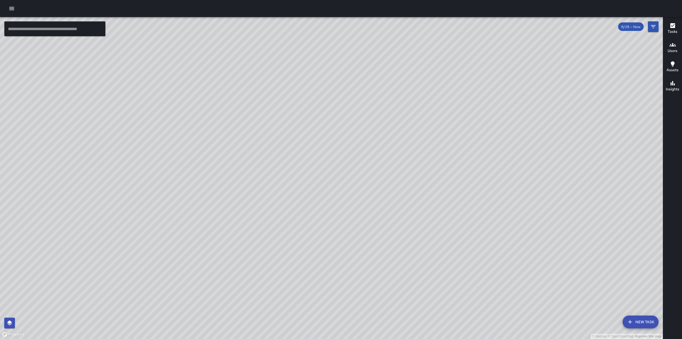
drag, startPoint x: 347, startPoint y: 202, endPoint x: 363, endPoint y: 164, distance: 40.6
click at [363, 165] on div "© Mapbox © OpenStreetMap Improve this map" at bounding box center [331, 178] width 663 height 322
drag, startPoint x: 340, startPoint y: 218, endPoint x: 410, endPoint y: 132, distance: 111.1
click at [410, 132] on div "© Mapbox © OpenStreetMap Improve this map" at bounding box center [331, 178] width 663 height 322
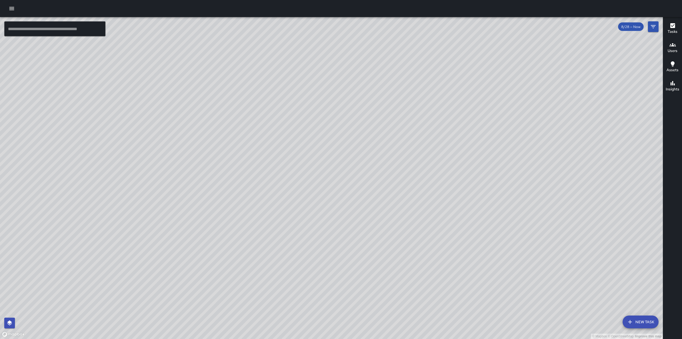
drag, startPoint x: 330, startPoint y: 147, endPoint x: 373, endPoint y: 188, distance: 59.7
click at [372, 190] on div "© Mapbox © OpenStreetMap Improve this map" at bounding box center [331, 178] width 663 height 322
drag, startPoint x: 329, startPoint y: 219, endPoint x: 455, endPoint y: 77, distance: 189.4
click at [454, 78] on div "© Mapbox © OpenStreetMap Improve this map" at bounding box center [331, 178] width 663 height 322
drag, startPoint x: 433, startPoint y: 239, endPoint x: 400, endPoint y: 156, distance: 89.7
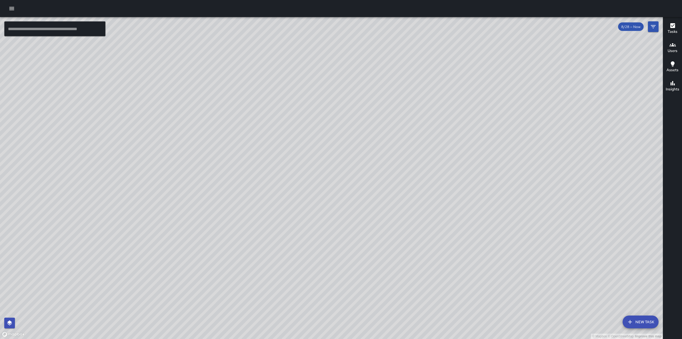
click at [400, 156] on div "© Mapbox © OpenStreetMap Improve this map" at bounding box center [331, 178] width 663 height 322
drag, startPoint x: 393, startPoint y: 234, endPoint x: 462, endPoint y: 172, distance: 93.2
click at [462, 172] on div "© Mapbox © OpenStreetMap Improve this map" at bounding box center [331, 178] width 663 height 322
click at [17, 9] on div at bounding box center [341, 8] width 682 height 17
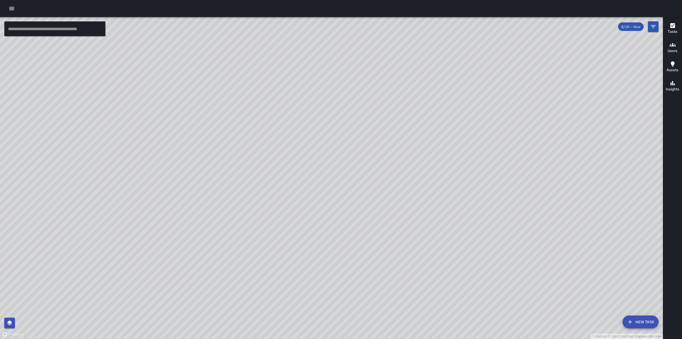
click at [16, 9] on button "button" at bounding box center [11, 8] width 11 height 11
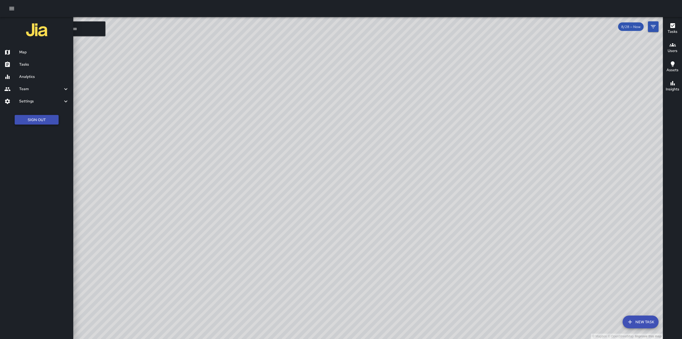
click at [40, 117] on button "Sign Out" at bounding box center [37, 120] width 44 height 10
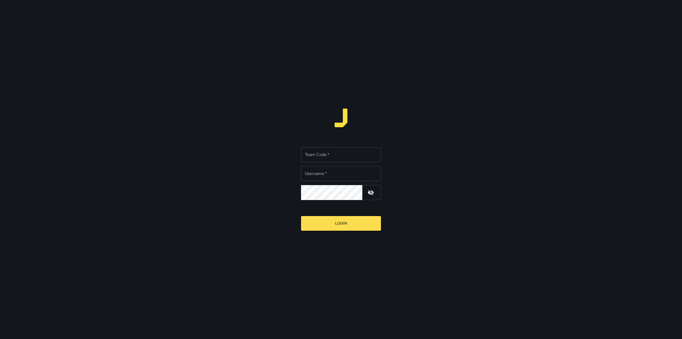
type input "**********"
click at [329, 156] on input "Team Code   *" at bounding box center [341, 154] width 80 height 15
type input "****"
drag, startPoint x: 337, startPoint y: 174, endPoint x: 323, endPoint y: 174, distance: 14.7
click at [323, 174] on input "**********" at bounding box center [341, 173] width 80 height 15
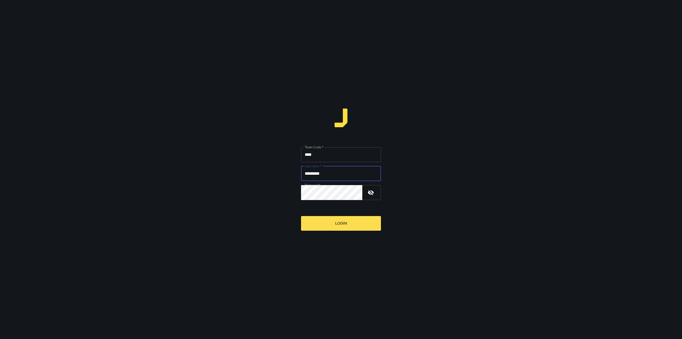
type input "*********"
click at [276, 200] on div "Team Code   * **** Team Code   * Username   * ********* Username   * Password  …" at bounding box center [341, 169] width 682 height 339
click at [301, 216] on button "Login" at bounding box center [341, 223] width 80 height 15
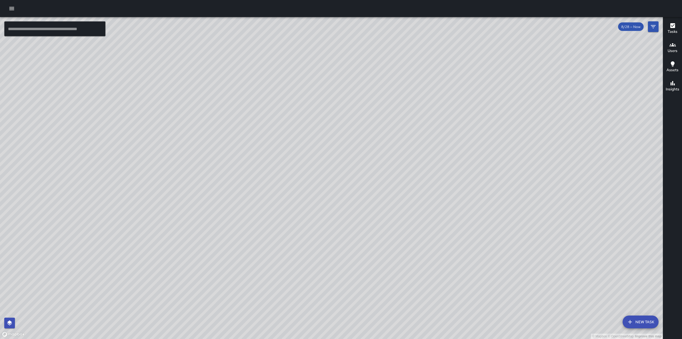
drag, startPoint x: 276, startPoint y: 130, endPoint x: 453, endPoint y: 195, distance: 188.4
click at [453, 195] on div "© Mapbox © OpenStreetMap Improve this map" at bounding box center [331, 178] width 663 height 322
drag, startPoint x: 255, startPoint y: 124, endPoint x: 280, endPoint y: 112, distance: 27.5
click at [280, 112] on div "© Mapbox © OpenStreetMap Improve this map" at bounding box center [331, 178] width 663 height 322
drag, startPoint x: 280, startPoint y: 152, endPoint x: 220, endPoint y: 215, distance: 88.2
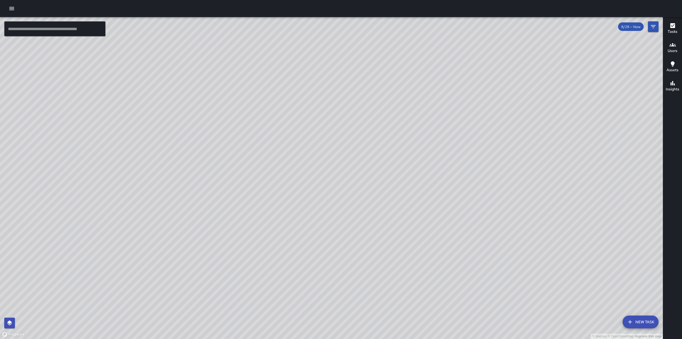
click at [220, 215] on div "© Mapbox © OpenStreetMap Improve this map" at bounding box center [331, 178] width 663 height 322
drag, startPoint x: 418, startPoint y: 101, endPoint x: 372, endPoint y: 205, distance: 113.7
click at [372, 205] on div "© Mapbox © OpenStreetMap Improve this map" at bounding box center [331, 178] width 663 height 322
drag, startPoint x: 418, startPoint y: 178, endPoint x: 346, endPoint y: 189, distance: 72.4
click at [347, 189] on div "© Mapbox © OpenStreetMap Improve this map" at bounding box center [331, 178] width 663 height 322
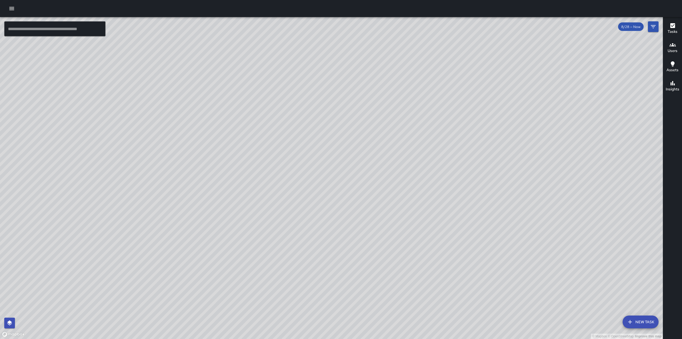
drag, startPoint x: 430, startPoint y: 171, endPoint x: 413, endPoint y: 125, distance: 48.8
click at [426, 114] on div "© Mapbox © OpenStreetMap Improve this map" at bounding box center [331, 178] width 663 height 322
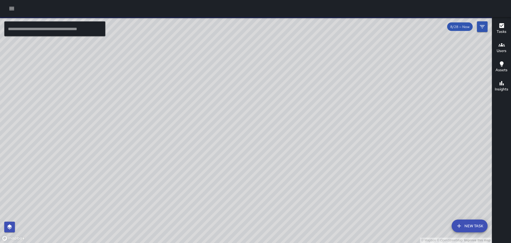
click at [7, 7] on div at bounding box center [255, 8] width 511 height 17
click at [13, 8] on icon "button" at bounding box center [12, 8] width 6 height 6
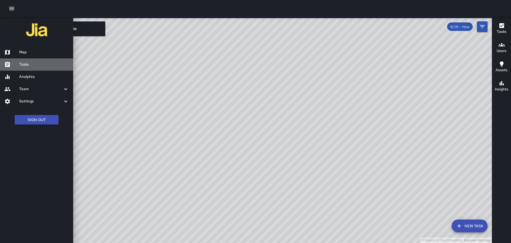
click at [26, 64] on h6 "Tasks" at bounding box center [44, 65] width 50 height 6
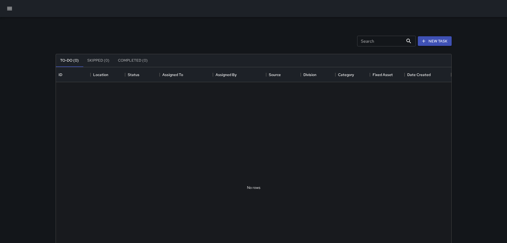
scroll to position [222, 392]
